Goal: Transaction & Acquisition: Purchase product/service

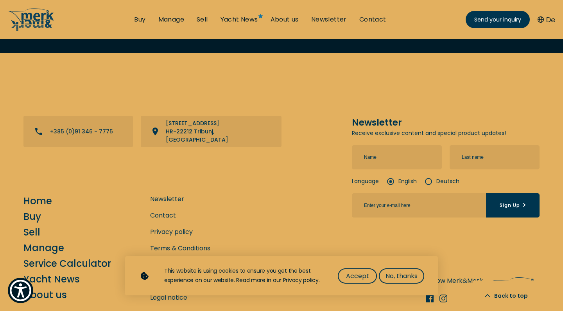
scroll to position [3515, 0]
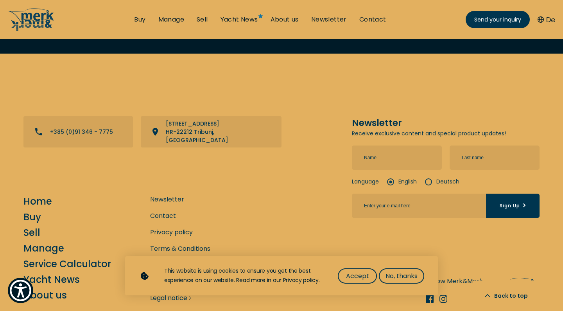
click at [161, 293] on link "Legal notice" at bounding box center [168, 298] width 37 height 10
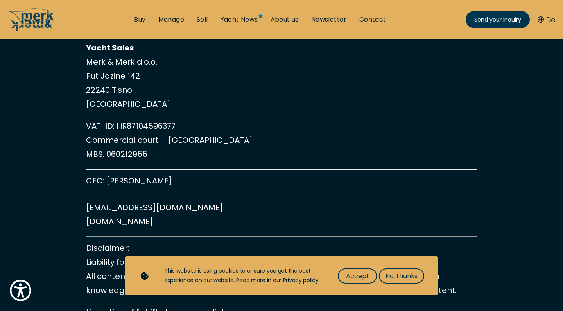
scroll to position [242, 0]
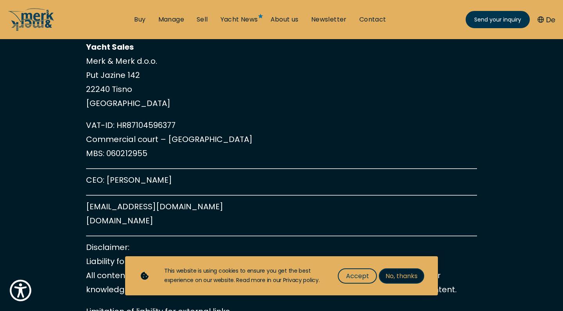
click at [411, 279] on span "No, thanks" at bounding box center [401, 276] width 32 height 10
click at [144, 18] on link "Buy" at bounding box center [139, 19] width 11 height 9
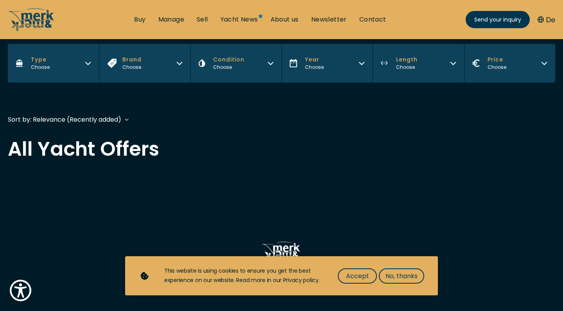
scroll to position [152, 0]
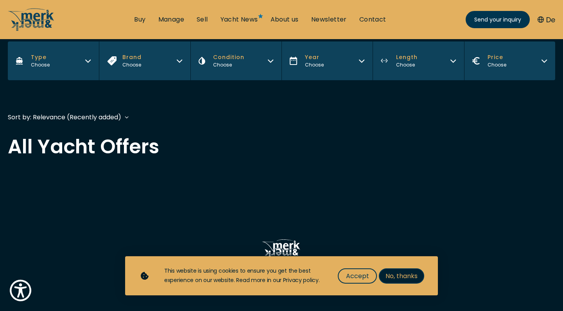
click at [397, 279] on span "No, thanks" at bounding box center [401, 276] width 32 height 10
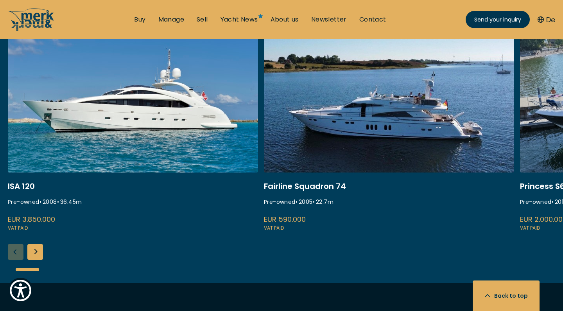
scroll to position [332, 0]
click at [40, 253] on div "Next slide" at bounding box center [35, 251] width 16 height 16
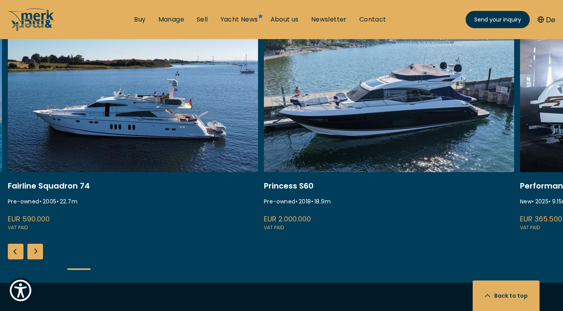
click at [40, 253] on div "Next slide" at bounding box center [35, 251] width 16 height 16
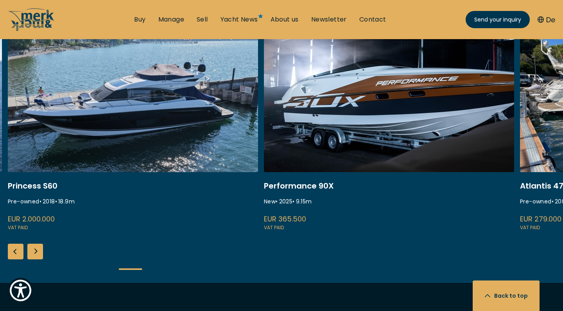
click at [40, 253] on div "Next slide" at bounding box center [35, 251] width 16 height 16
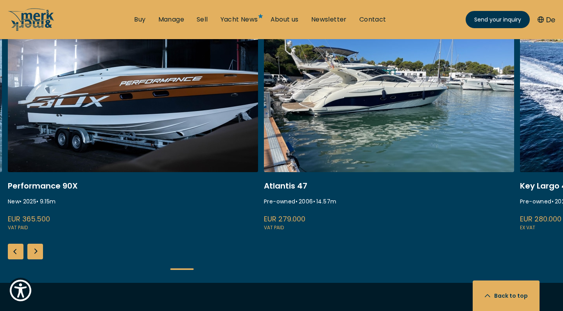
click at [40, 253] on div "Next slide" at bounding box center [35, 251] width 16 height 16
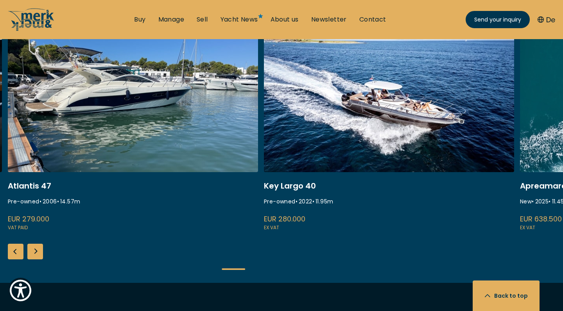
click at [40, 253] on div "Next slide" at bounding box center [35, 251] width 16 height 16
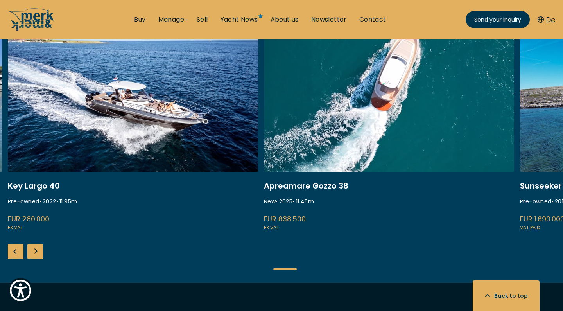
click at [40, 253] on div "Next slide" at bounding box center [35, 251] width 16 height 16
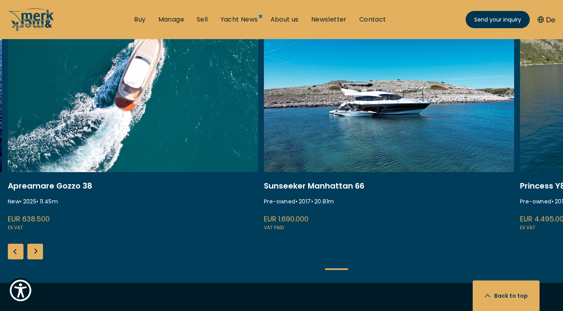
click at [40, 253] on div "Next slide" at bounding box center [35, 251] width 16 height 16
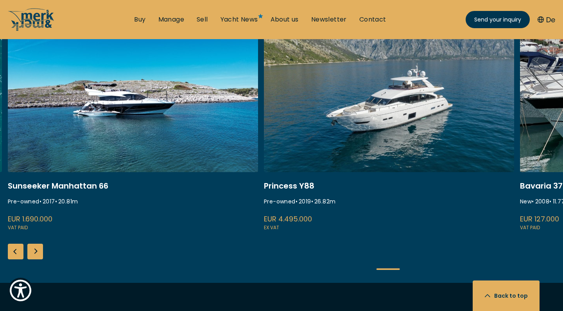
click at [40, 253] on div "Next slide" at bounding box center [35, 251] width 16 height 16
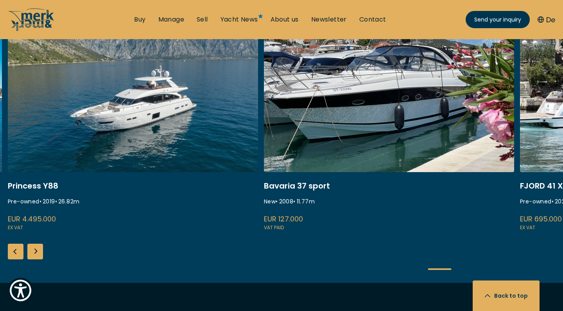
click at [40, 253] on div "Next slide" at bounding box center [35, 251] width 16 height 16
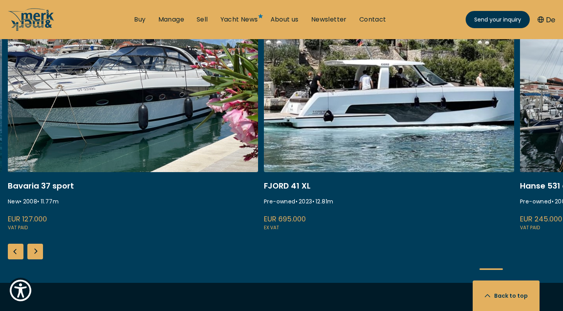
click at [40, 253] on div "Next slide" at bounding box center [35, 251] width 16 height 16
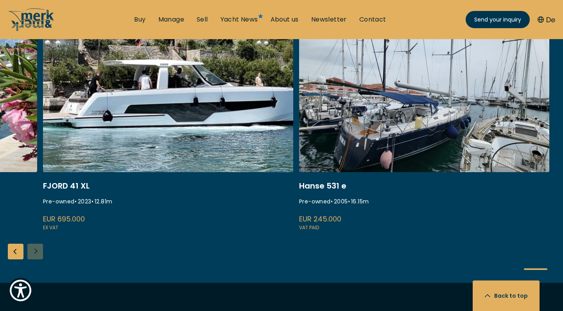
click at [40, 253] on div "ISA 120 Pre-owned • 2008 • 36.45 m EUR 3.850.000 VAT paid Fairline Squadron 74 …" at bounding box center [281, 152] width 563 height 259
